Goal: Information Seeking & Learning: Learn about a topic

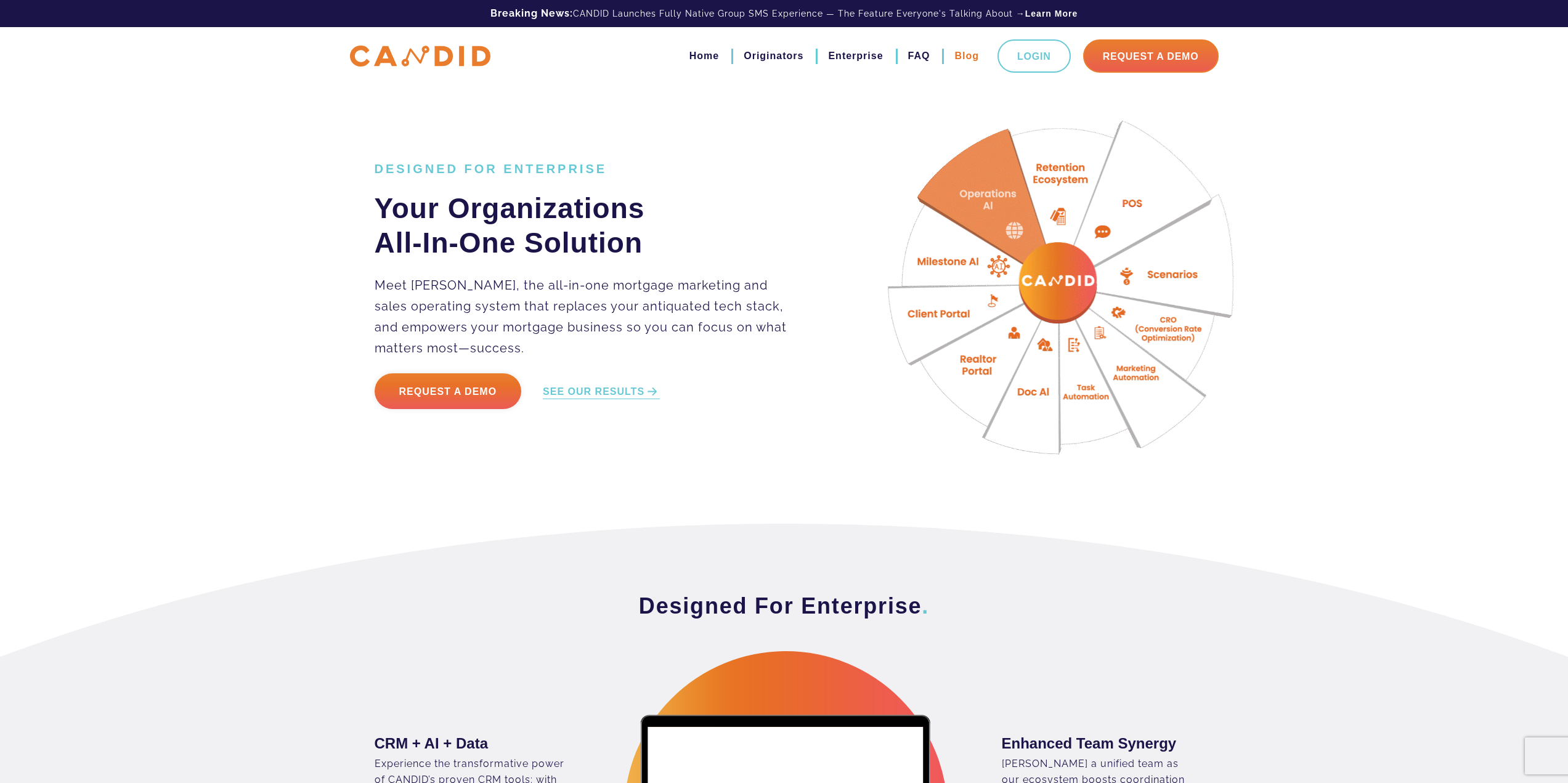
click at [962, 58] on link "Blog" at bounding box center [966, 56] width 25 height 21
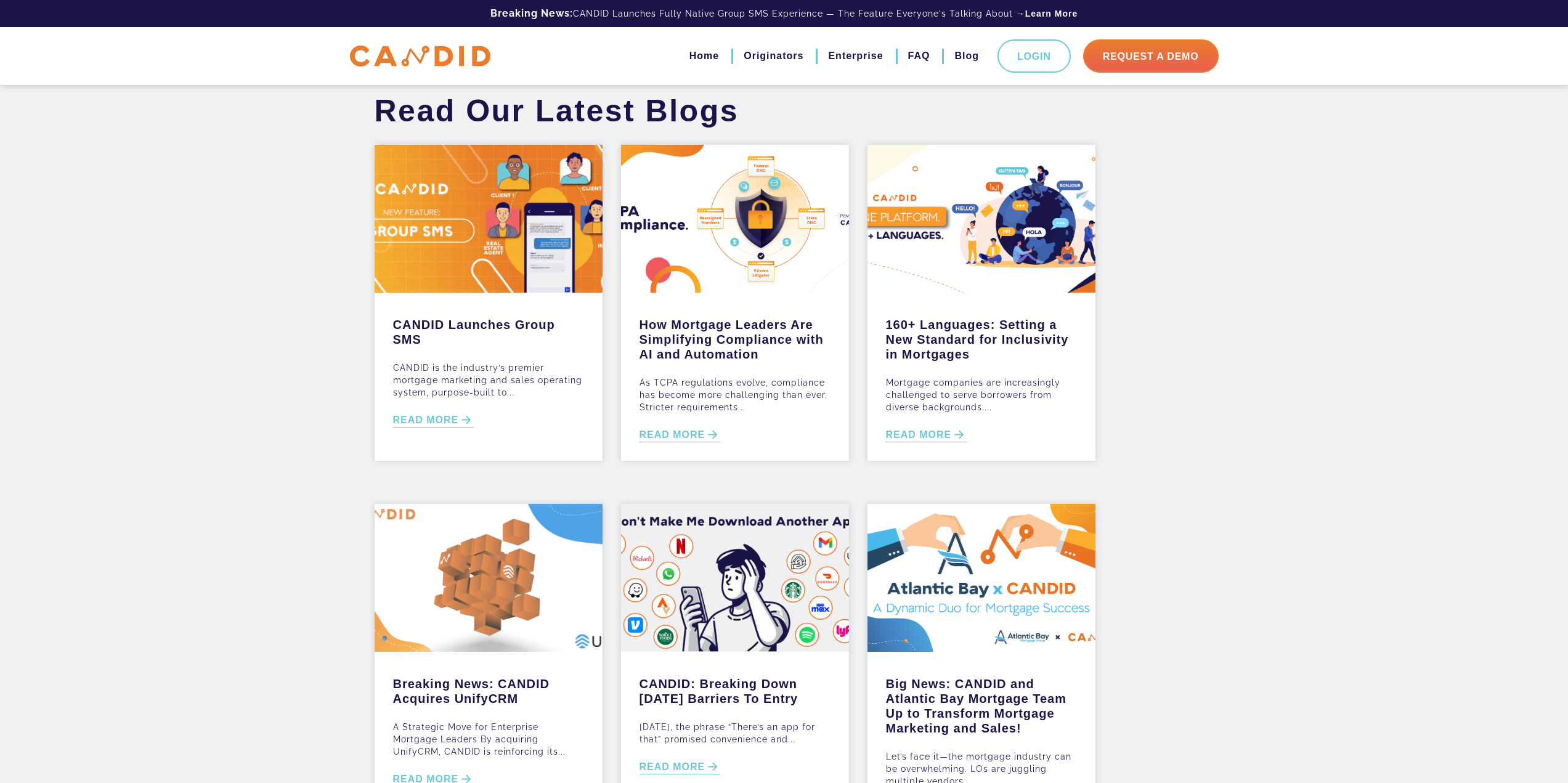
scroll to position [355, 0]
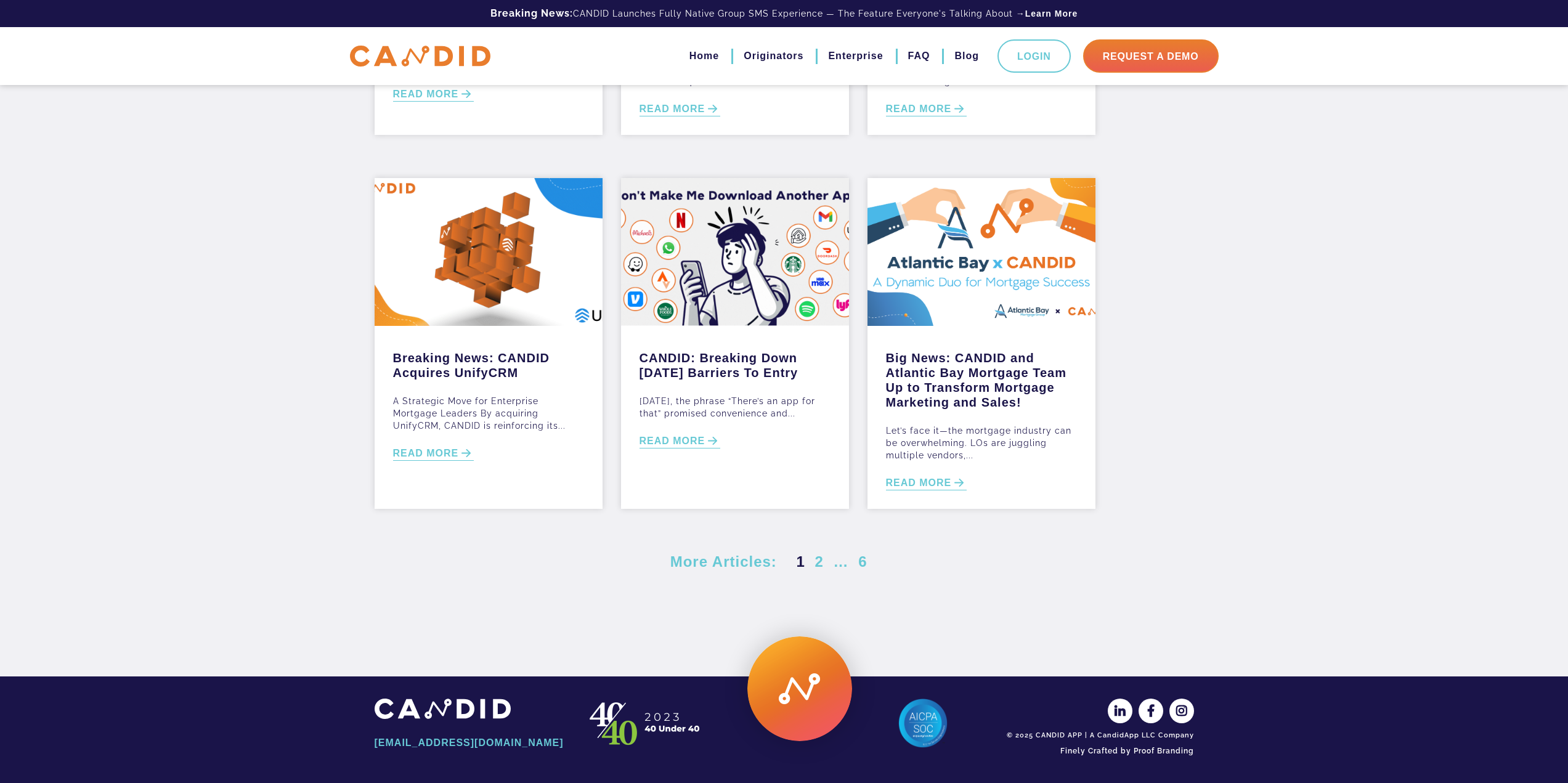
click at [495, 698] on img at bounding box center [443, 708] width 136 height 20
click at [472, 712] on img at bounding box center [443, 708] width 136 height 20
drag, startPoint x: 931, startPoint y: 725, endPoint x: 1050, endPoint y: 727, distance: 119.0
click at [931, 724] on img at bounding box center [922, 723] width 49 height 49
click at [1122, 711] on icon at bounding box center [1120, 710] width 25 height 25
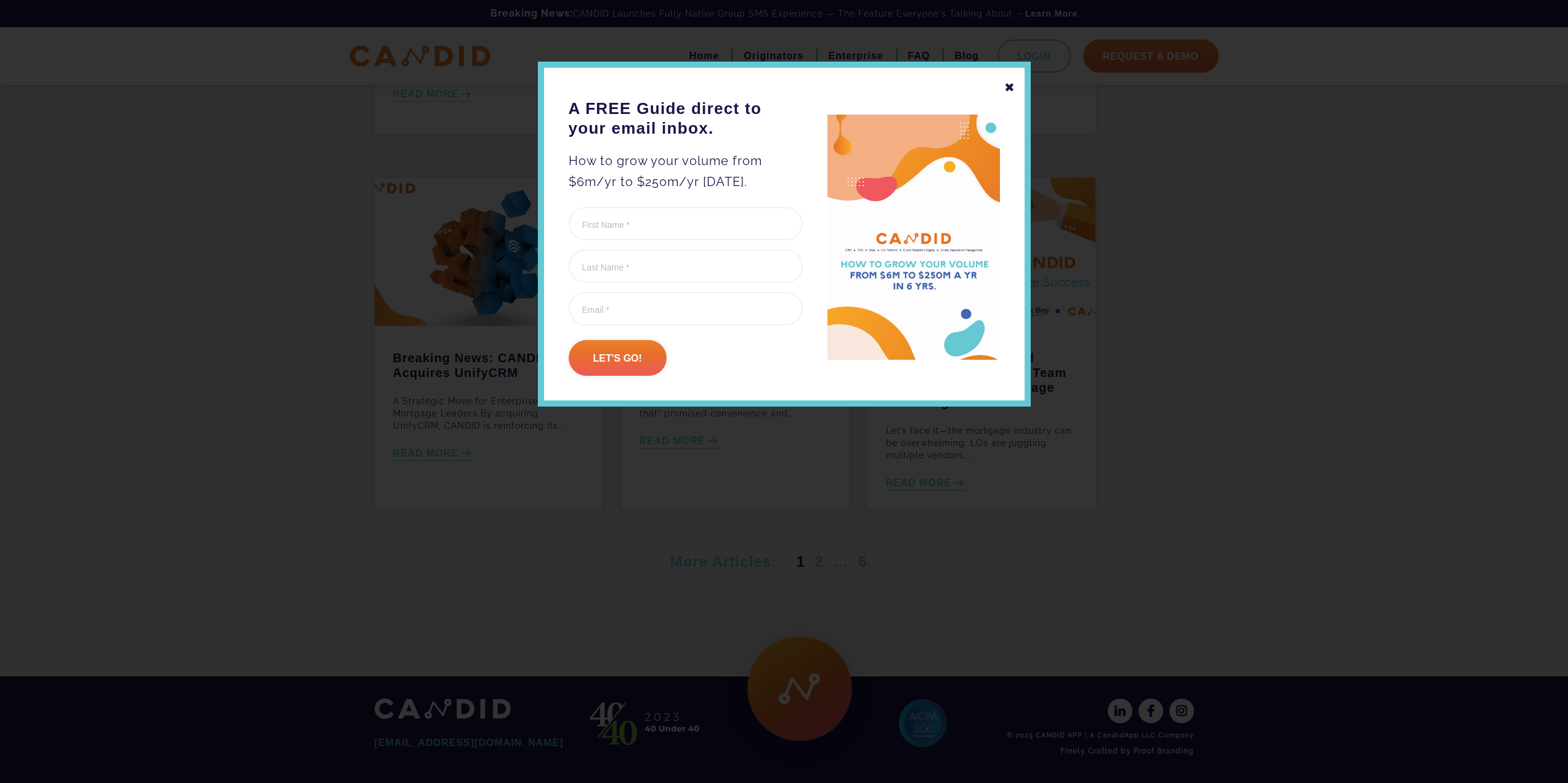
click at [1012, 87] on div "✖" at bounding box center [1009, 87] width 11 height 21
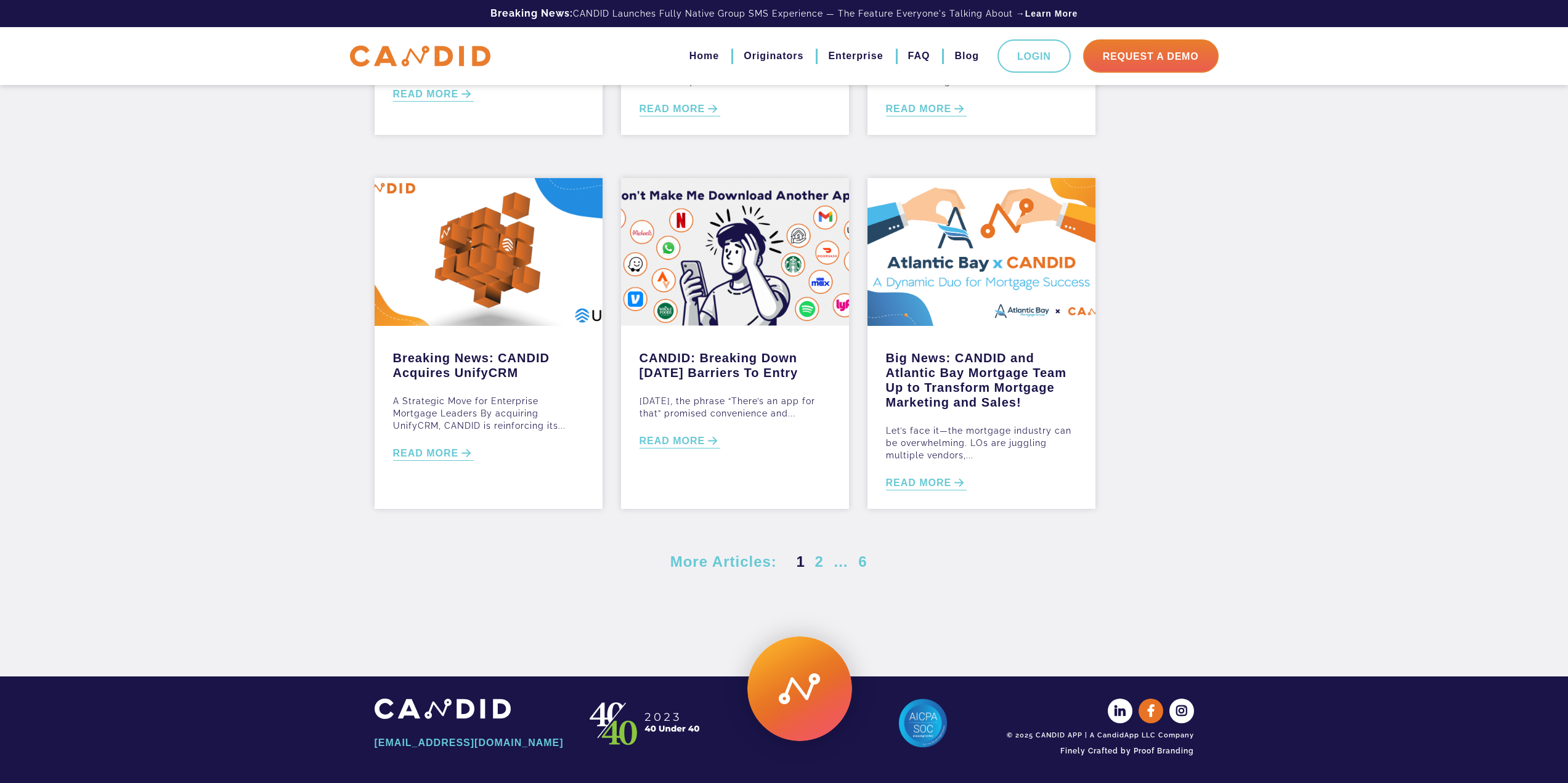
click at [1154, 711] on icon at bounding box center [1151, 710] width 25 height 25
click at [794, 685] on img at bounding box center [800, 689] width 105 height 105
drag, startPoint x: 454, startPoint y: 709, endPoint x: 420, endPoint y: 705, distance: 34.2
click at [420, 705] on img at bounding box center [443, 708] width 136 height 20
click at [418, 706] on img at bounding box center [443, 708] width 136 height 20
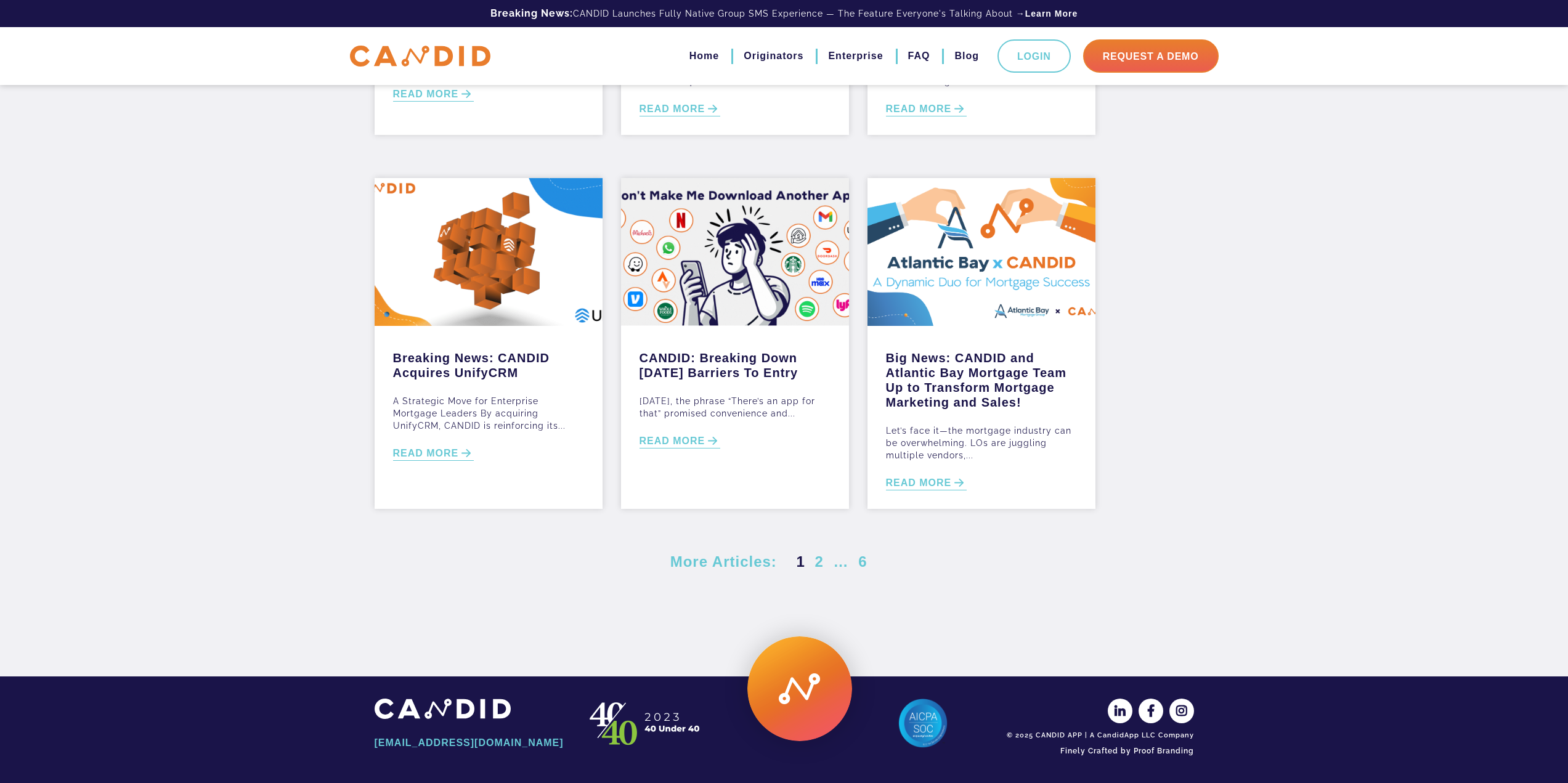
drag, startPoint x: 418, startPoint y: 707, endPoint x: 312, endPoint y: 693, distance: 106.9
click at [312, 693] on div "info@candid.inc LinkedIn Facebook Instagram © 2025 CANDID APP | A CandidApp LLC…" at bounding box center [784, 730] width 1568 height 106
click at [234, 406] on div "Read Our Latest Blogs Blog CANDID Launches Group SMS CANDID is the industry’s p…" at bounding box center [784, 160] width 1568 height 910
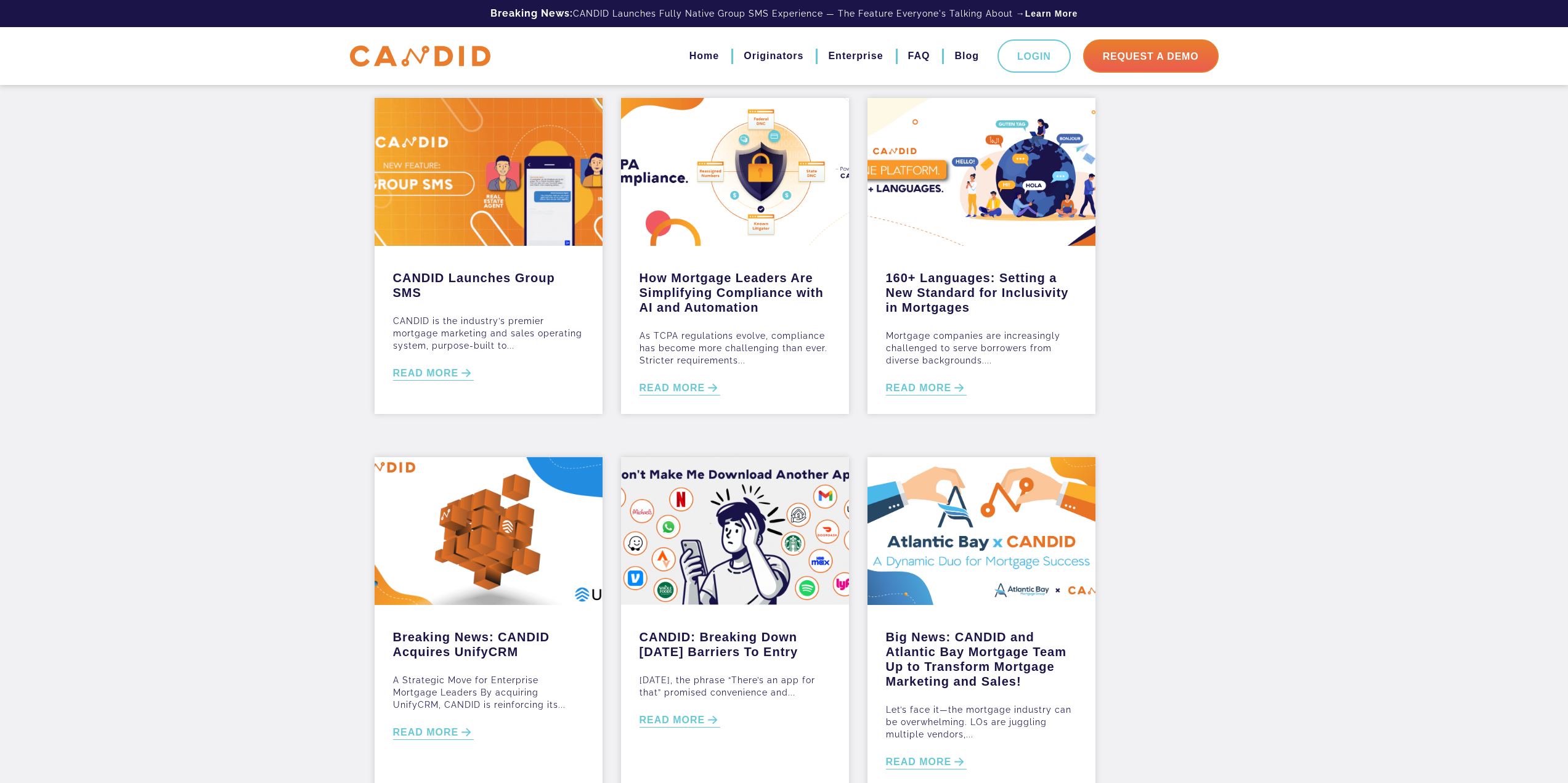
scroll to position [0, 0]
